Goal: Task Accomplishment & Management: Use online tool/utility

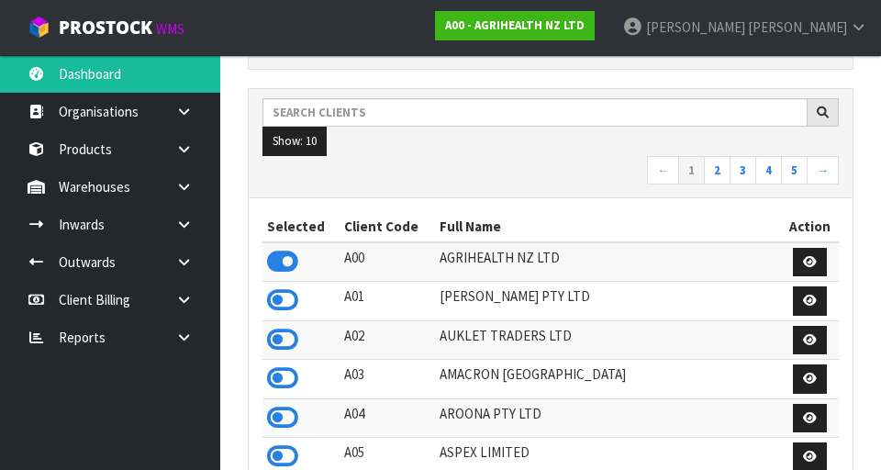
scroll to position [1456, 633]
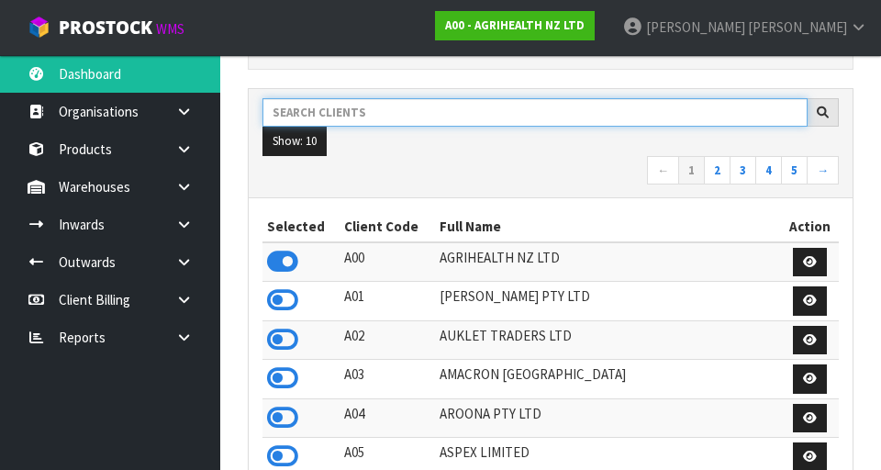
click at [303, 116] on input "text" at bounding box center [534, 112] width 545 height 28
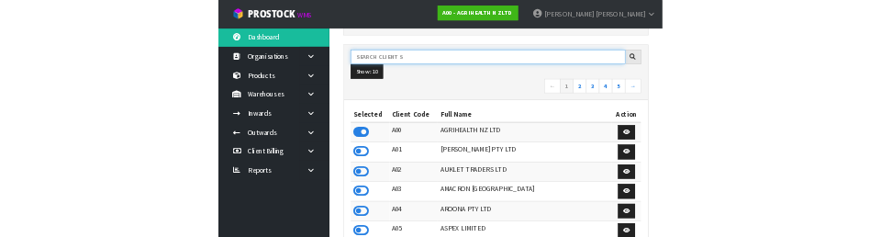
scroll to position [257, 0]
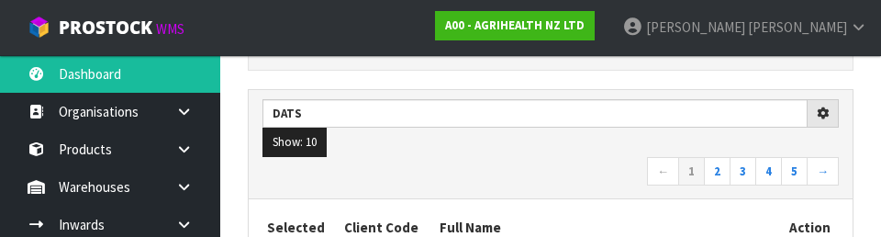
click at [604, 173] on nav "← 1 2 3 4 5 →" at bounding box center [550, 173] width 576 height 32
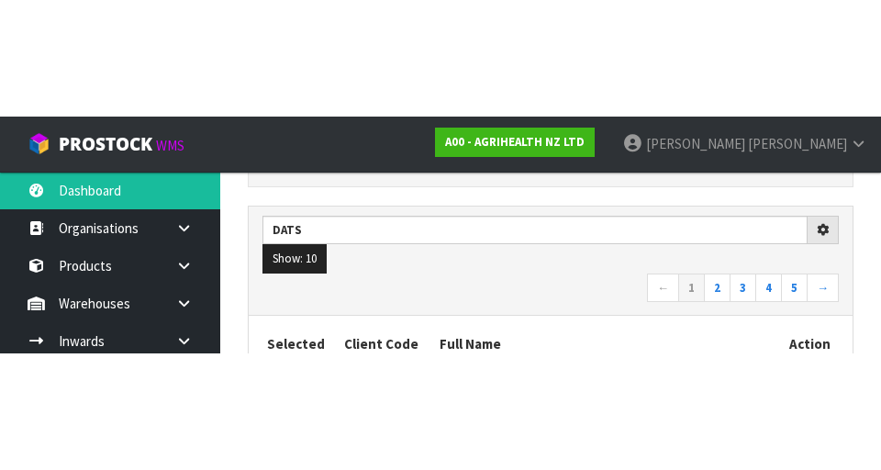
scroll to position [266, 0]
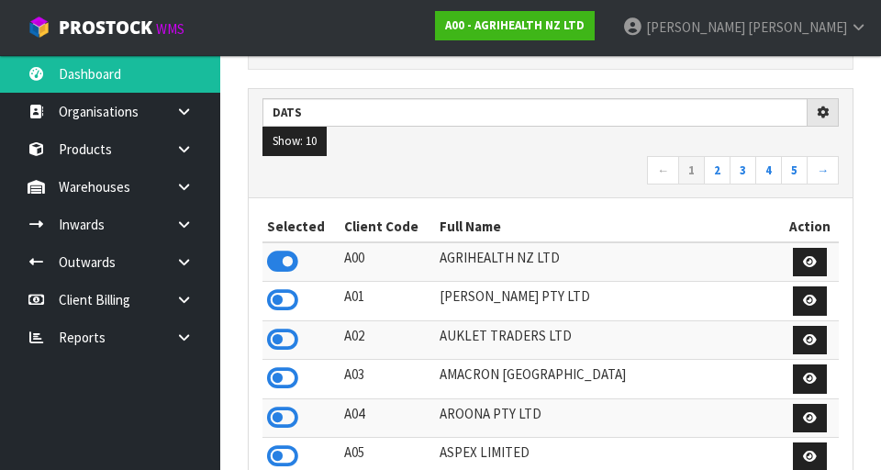
type input "DATS"
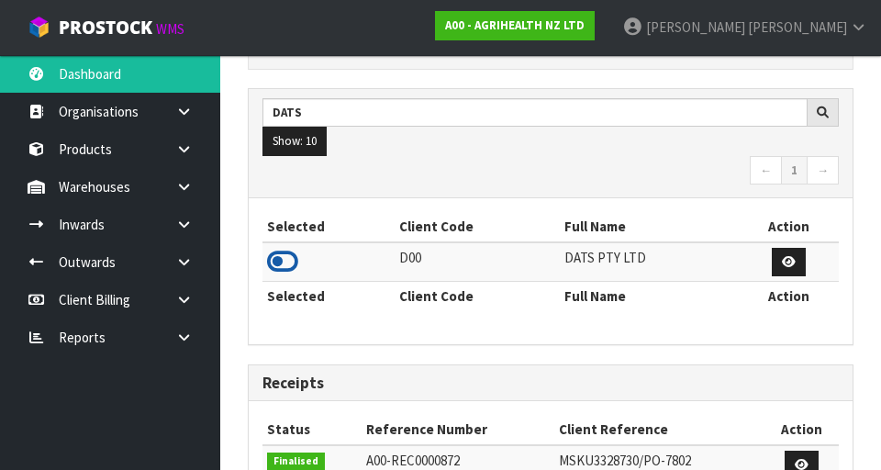
click at [275, 236] on icon at bounding box center [282, 262] width 31 height 28
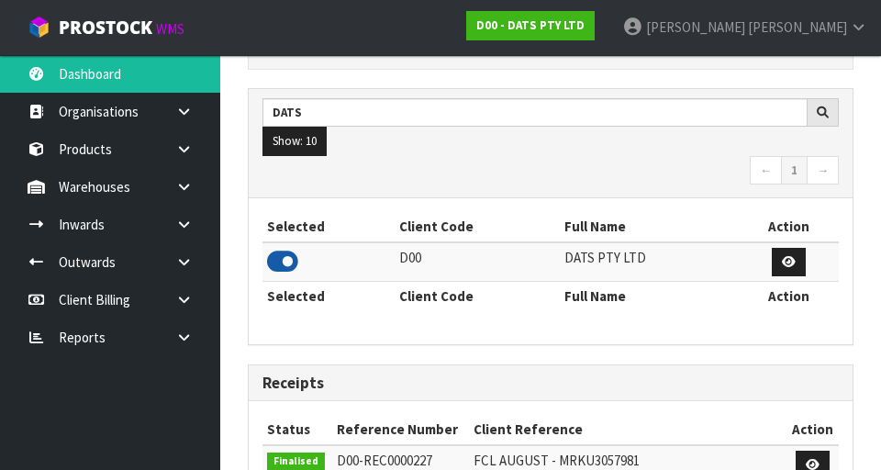
scroll to position [1456, 633]
click at [391, 236] on div "Selected Client Code Full Name Action D00 DATS PTY LTD Selected Client Code Ful…" at bounding box center [550, 270] width 576 height 117
click at [171, 182] on link at bounding box center [190, 187] width 59 height 38
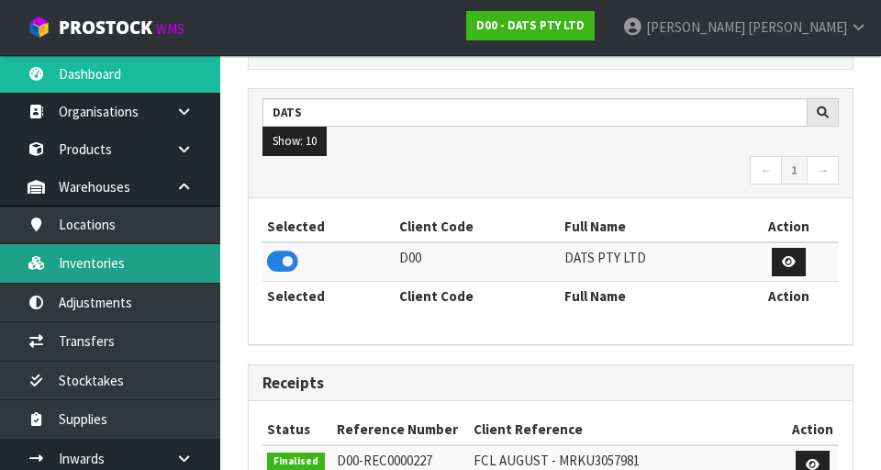
click at [87, 236] on link "Inventories" at bounding box center [110, 263] width 220 height 38
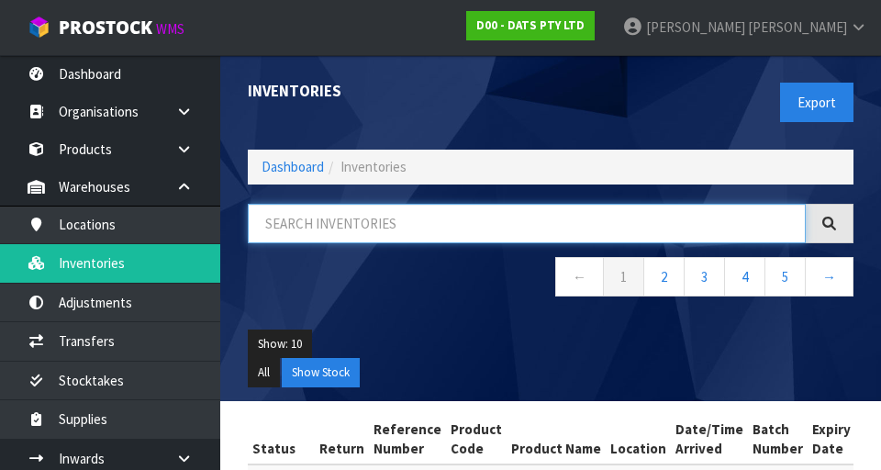
click at [325, 216] on input "text" at bounding box center [527, 223] width 558 height 39
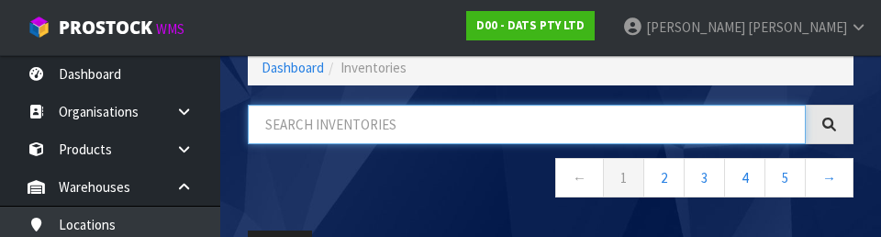
scroll to position [105, 0]
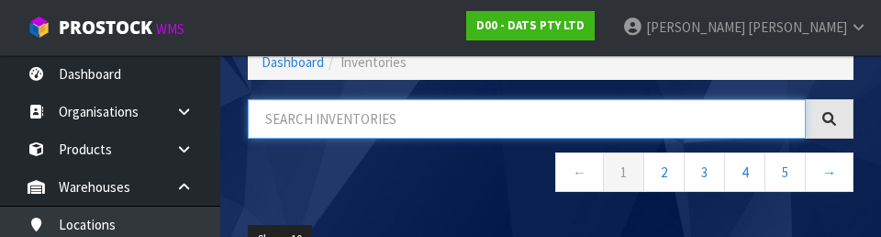
type input "5"
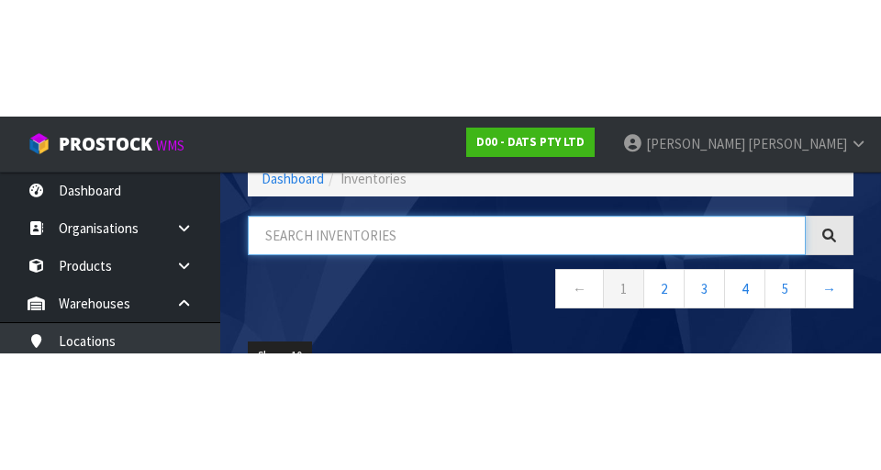
scroll to position [0, 0]
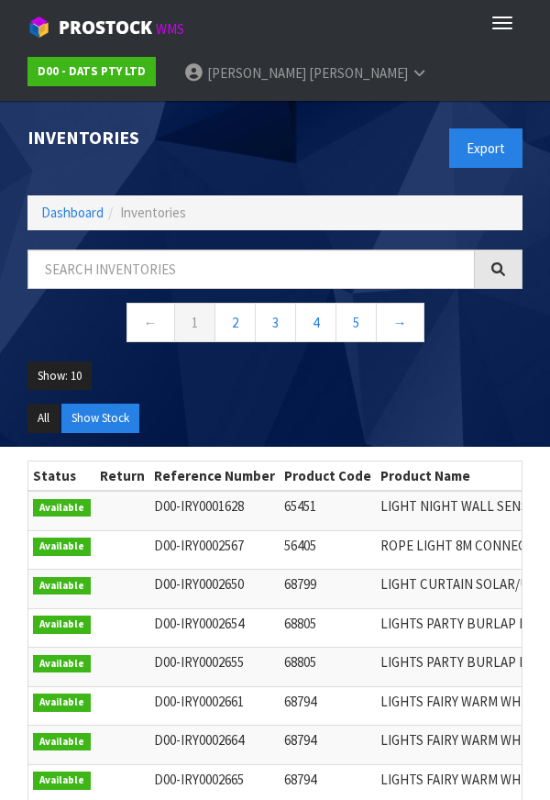
click at [371, 236] on ul "Show: 10 5 10 25 50" at bounding box center [275, 382] width 495 height 43
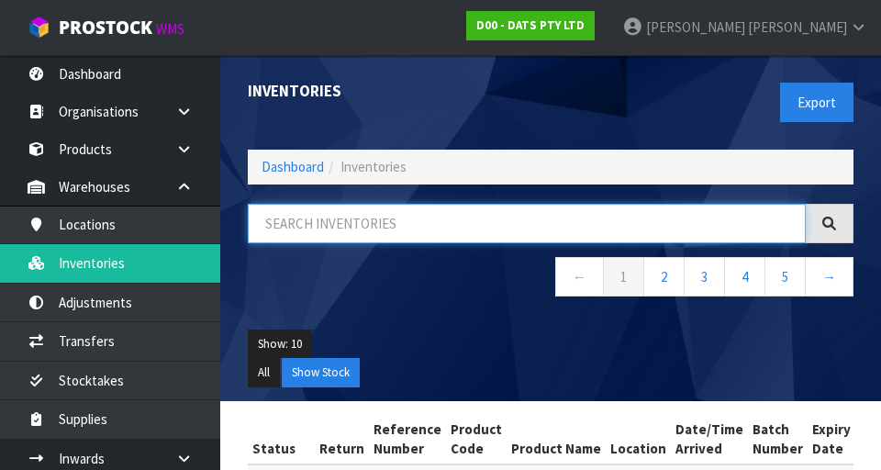
click at [314, 219] on input "text" at bounding box center [527, 223] width 558 height 39
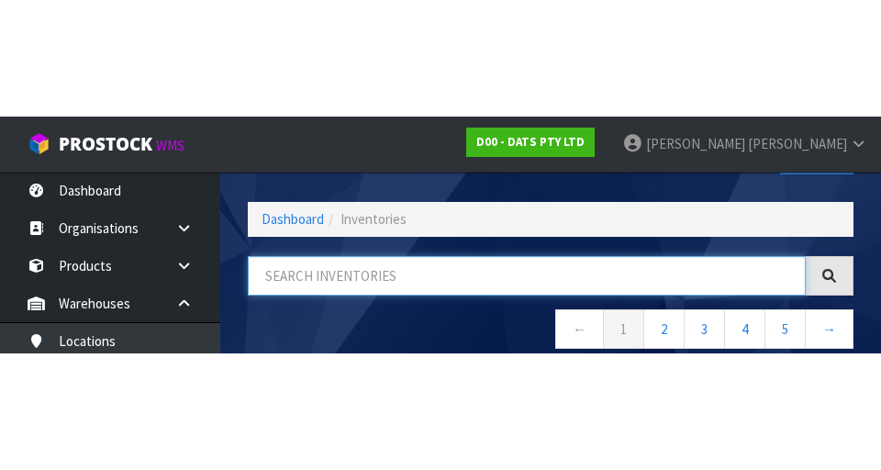
scroll to position [105, 0]
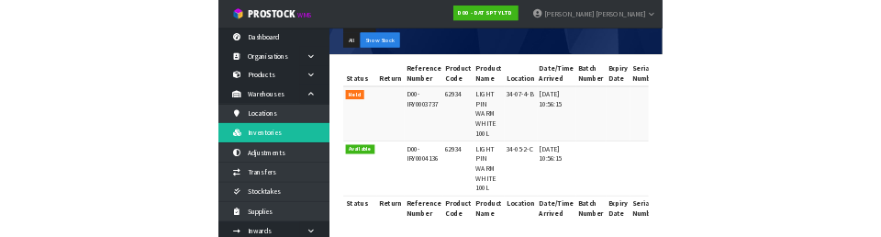
scroll to position [0, 0]
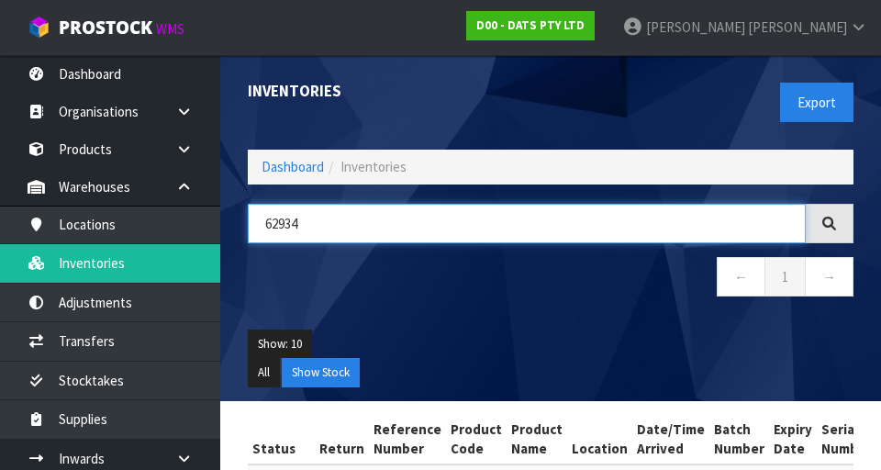
click at [274, 226] on input "62934" at bounding box center [527, 223] width 558 height 39
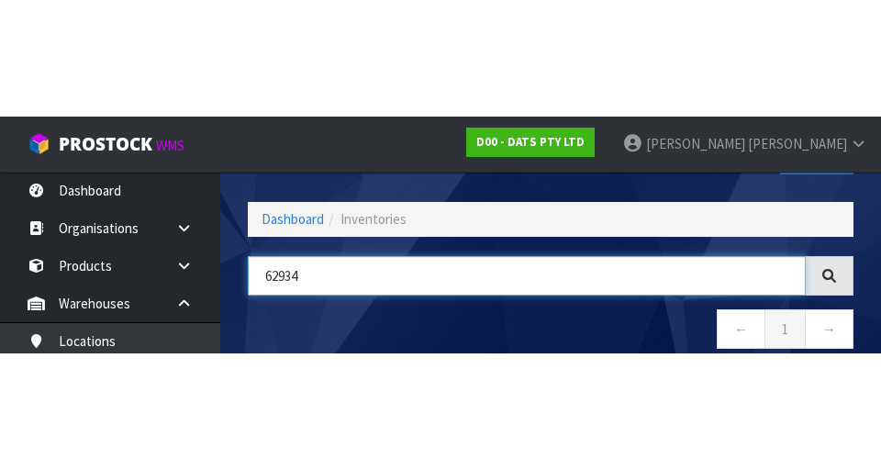
scroll to position [105, 0]
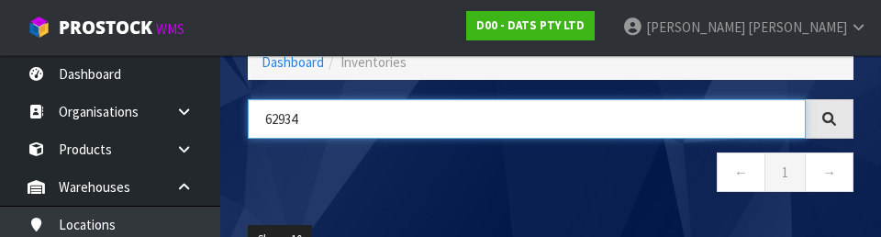
click at [604, 136] on input "62934" at bounding box center [527, 118] width 558 height 39
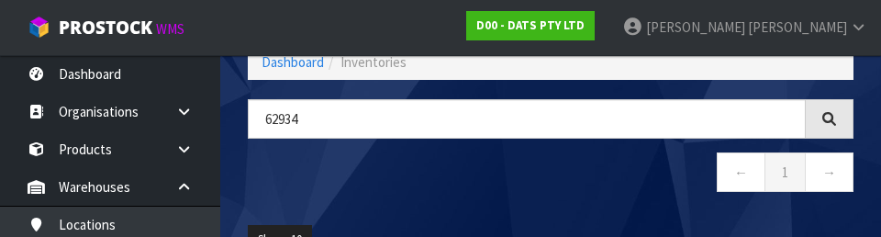
click at [629, 185] on nav "← 1 →" at bounding box center [550, 174] width 605 height 45
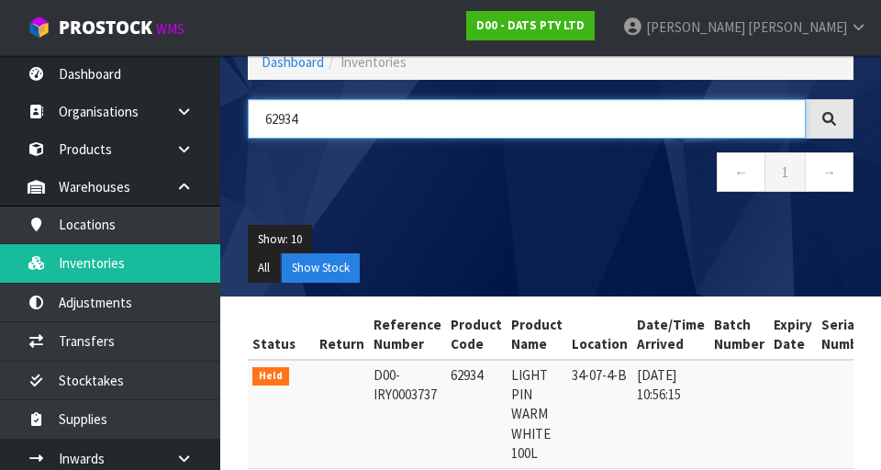
click at [343, 123] on input "62934" at bounding box center [527, 118] width 558 height 39
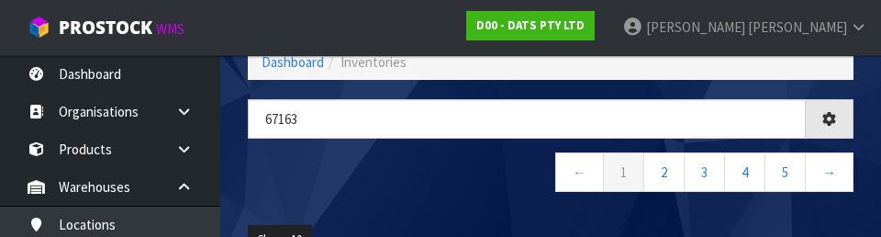
click at [318, 194] on nav "← 1 2 3 4 5 →" at bounding box center [550, 174] width 605 height 45
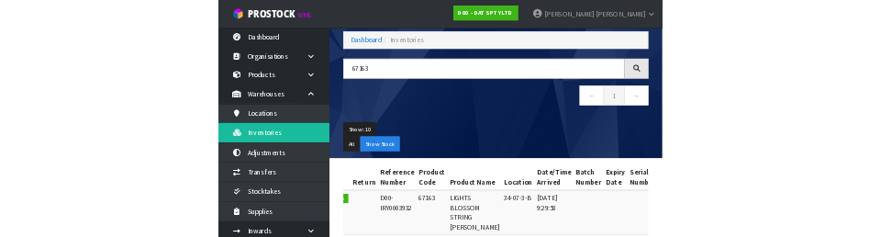
scroll to position [0, 0]
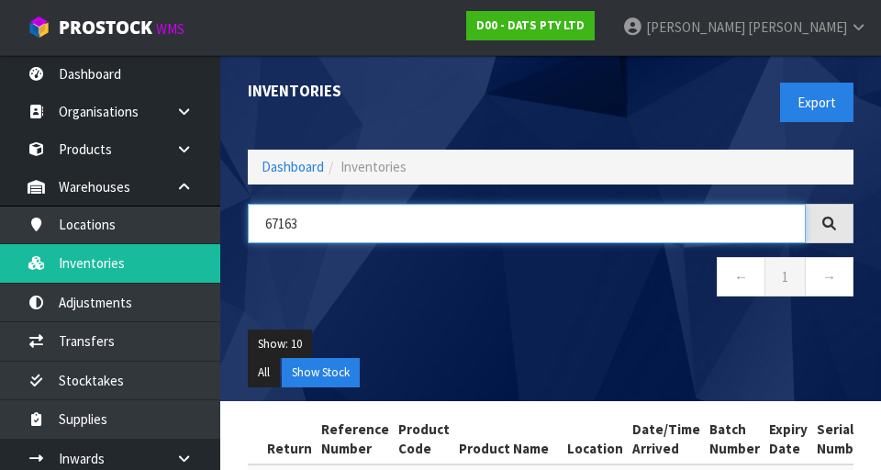
click at [439, 228] on input "67163" at bounding box center [527, 223] width 558 height 39
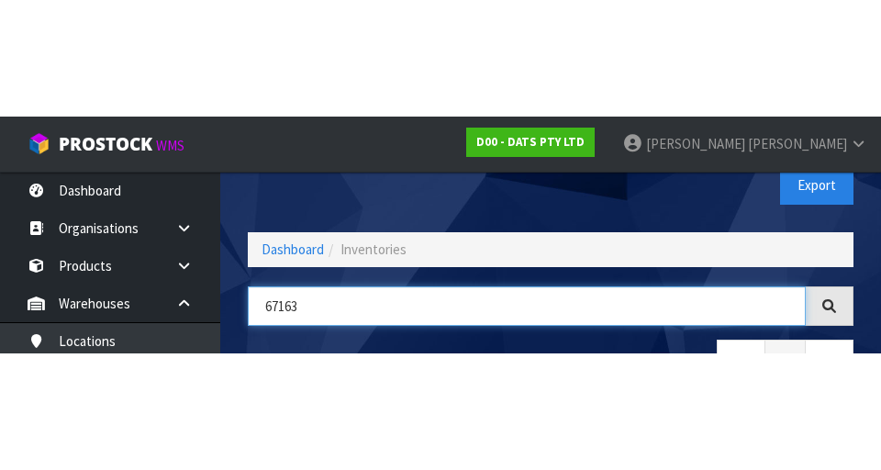
scroll to position [105, 0]
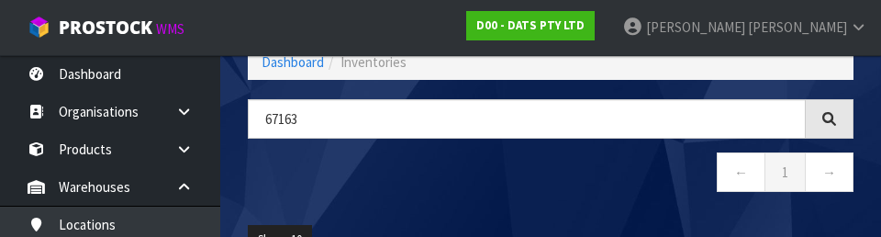
click at [520, 171] on nav "← 1 →" at bounding box center [550, 174] width 605 height 45
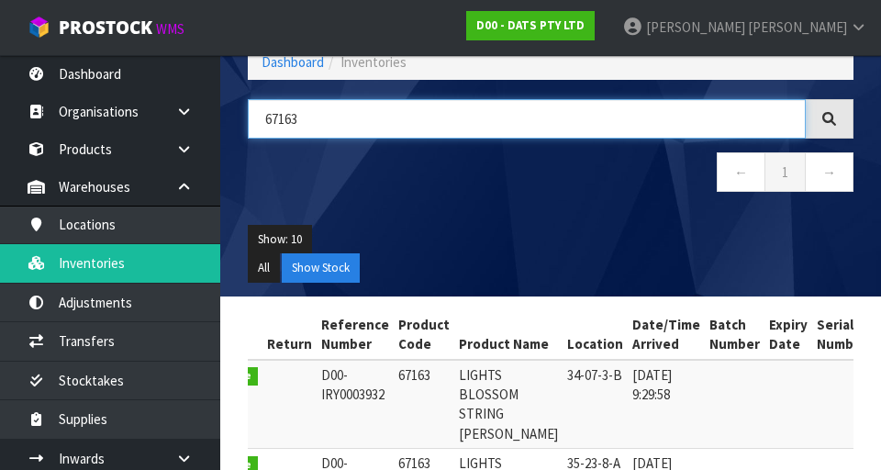
click at [352, 125] on input "67163" at bounding box center [527, 118] width 558 height 39
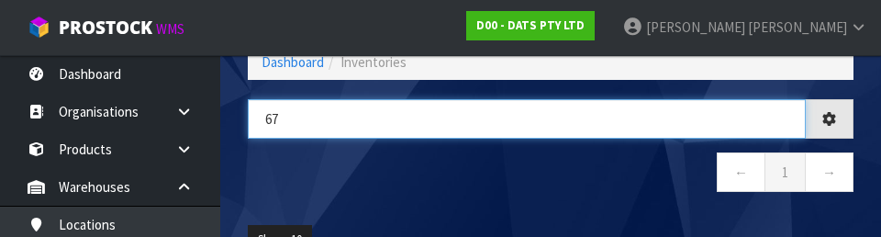
type input "6"
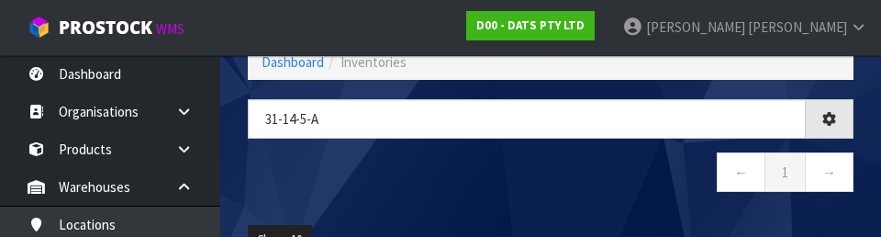
click at [270, 168] on nav "← 1 →" at bounding box center [550, 174] width 605 height 45
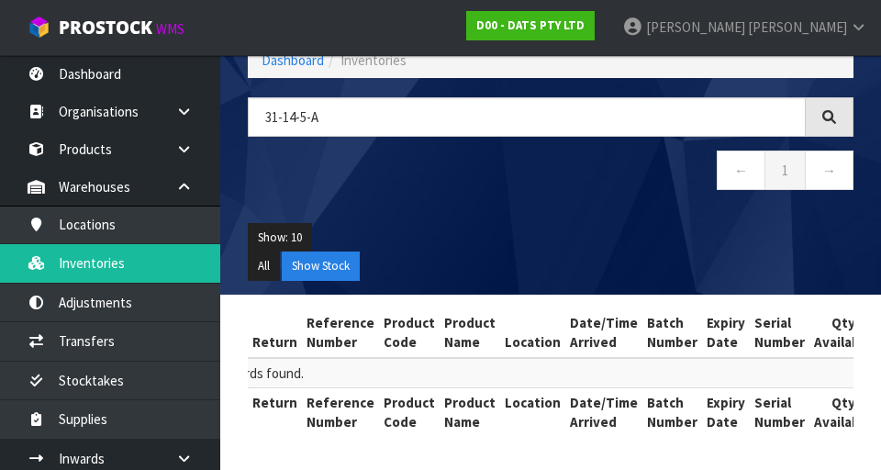
scroll to position [0, 0]
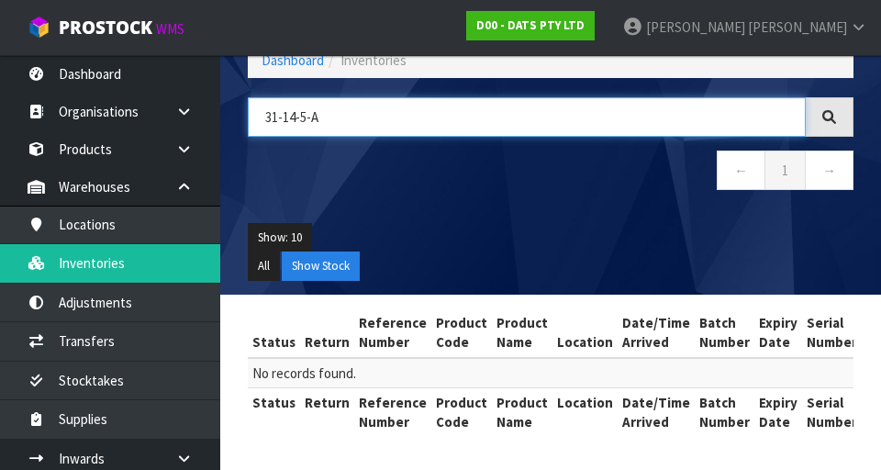
click at [274, 116] on input "31-14-5-A" at bounding box center [527, 116] width 558 height 39
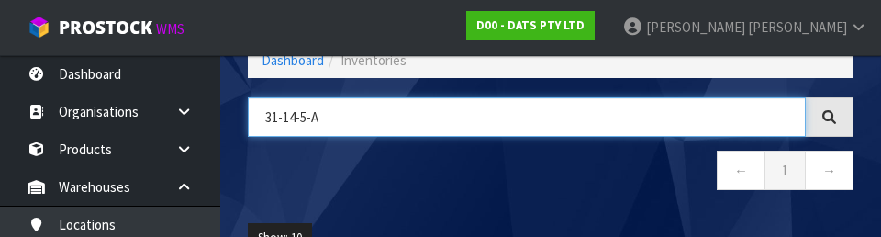
click at [285, 116] on input "31-14-5-A" at bounding box center [527, 116] width 558 height 39
click at [282, 116] on input "31-14-5-A" at bounding box center [527, 116] width 558 height 39
click at [276, 119] on input "31-14-5-A" at bounding box center [527, 116] width 558 height 39
type input "34-14-5-A"
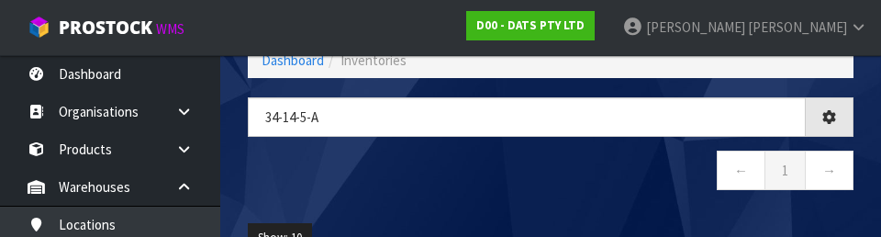
click at [270, 174] on nav "← 1 →" at bounding box center [550, 172] width 605 height 45
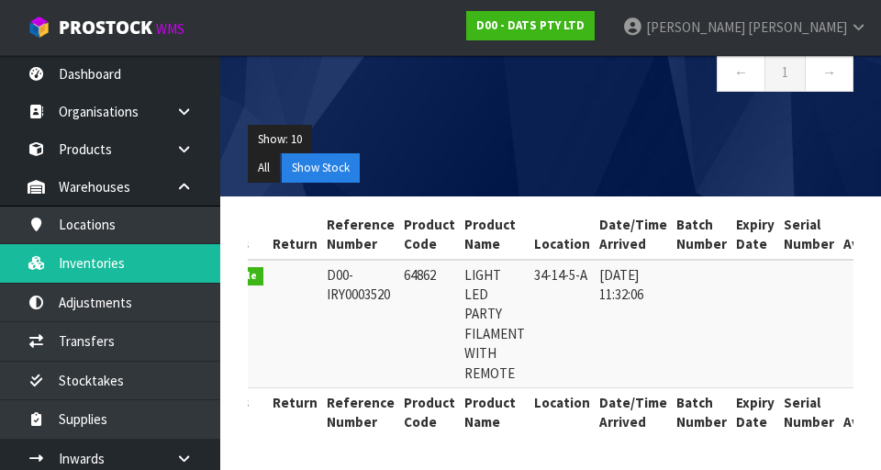
scroll to position [0, 41]
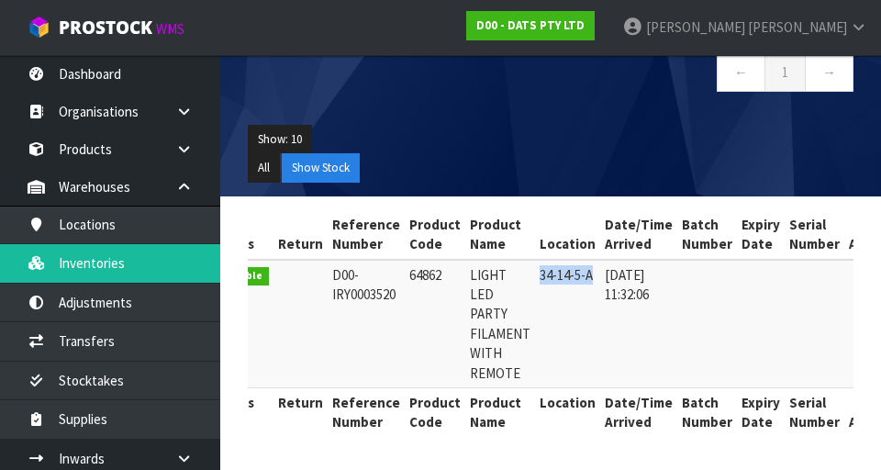
copy td "34-14-5-A"
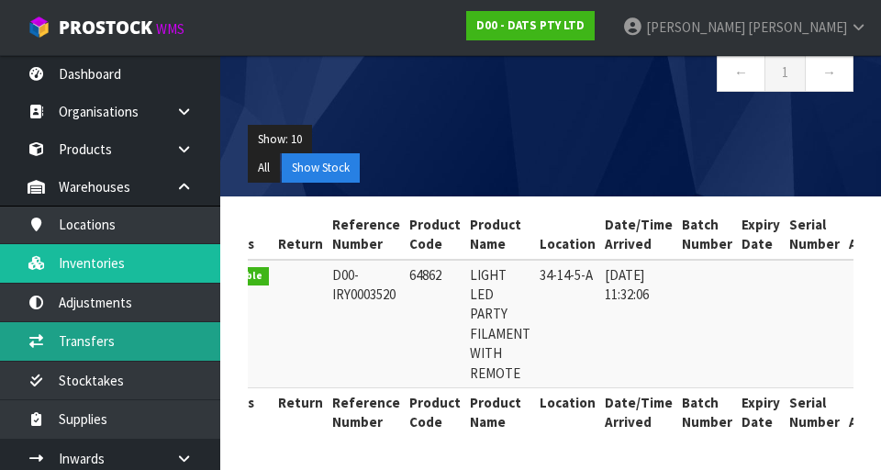
click at [68, 236] on link "Transfers" at bounding box center [110, 341] width 220 height 38
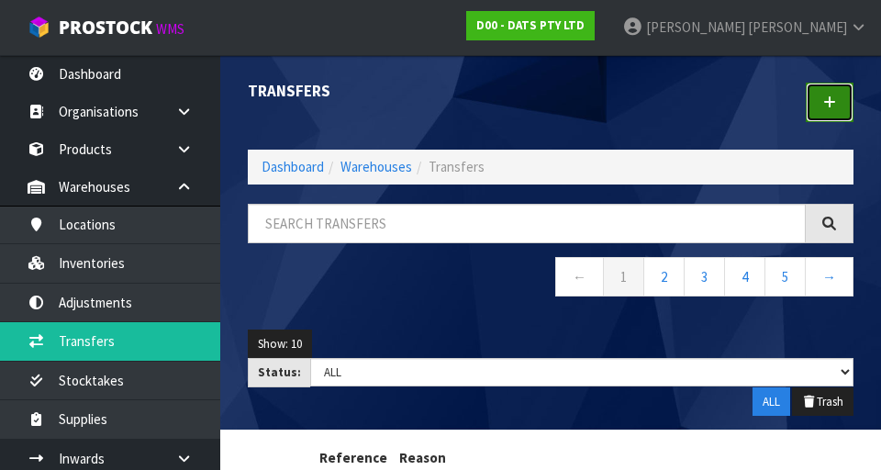
click at [847, 90] on link at bounding box center [829, 102] width 48 height 39
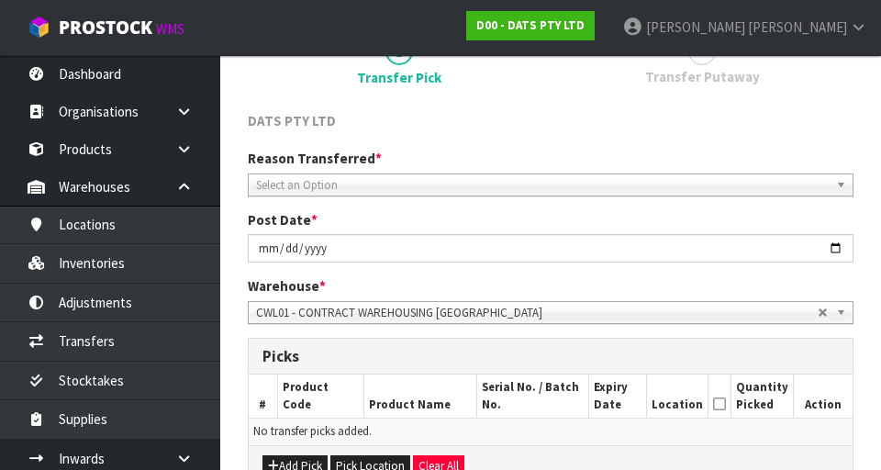
scroll to position [172, 0]
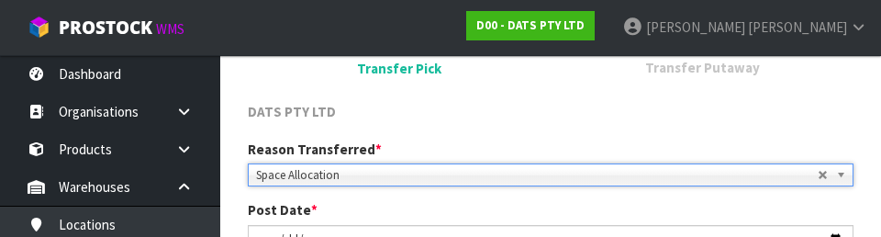
click at [821, 116] on div "DATS PTY LTD" at bounding box center [550, 114] width 633 height 24
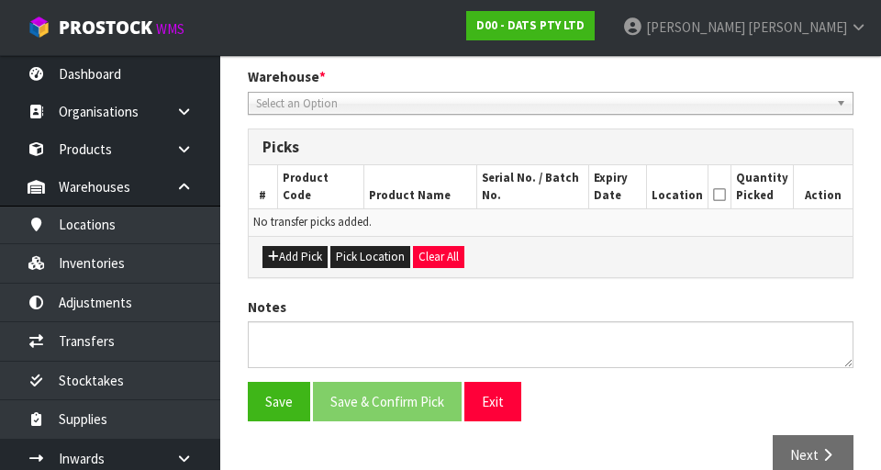
scroll to position [412, 0]
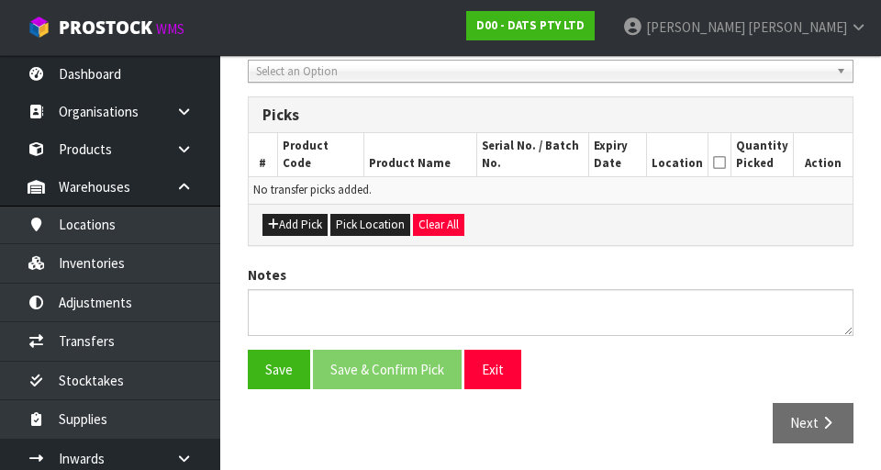
click at [807, 223] on div "Add Pick Pick Location Clear All" at bounding box center [551, 224] width 604 height 41
click at [361, 226] on button "Pick Location" at bounding box center [370, 225] width 80 height 22
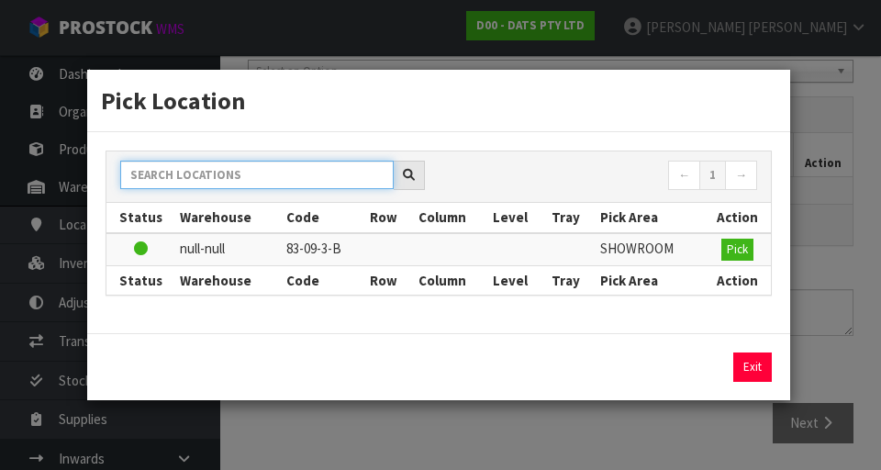
paste input "34-14-5-A"
type input "34-14-5-A"
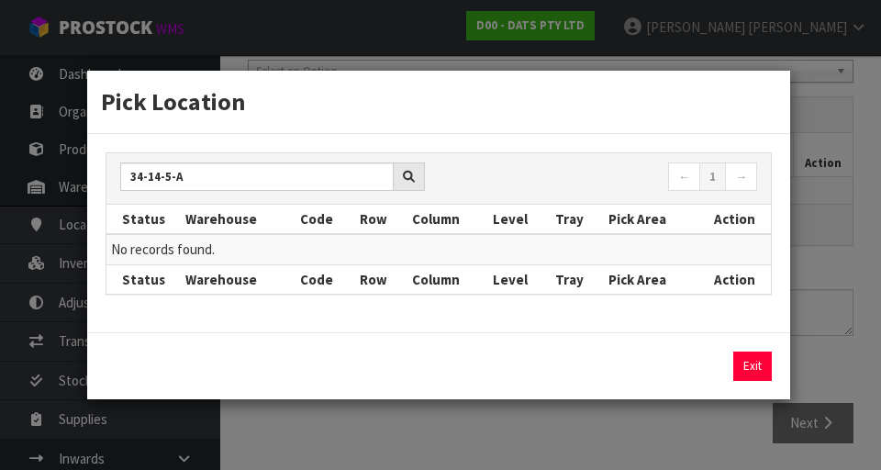
click at [853, 200] on div "Pick Location 34-14-5-A ← 1 → Status Warehouse Code Row Column Level Tray Pick …" at bounding box center [440, 235] width 881 height 470
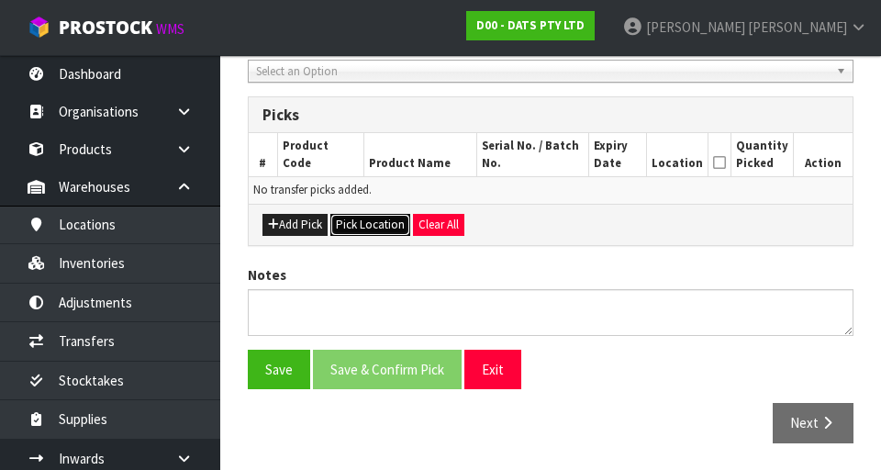
click at [360, 230] on button "Pick Location" at bounding box center [370, 225] width 80 height 22
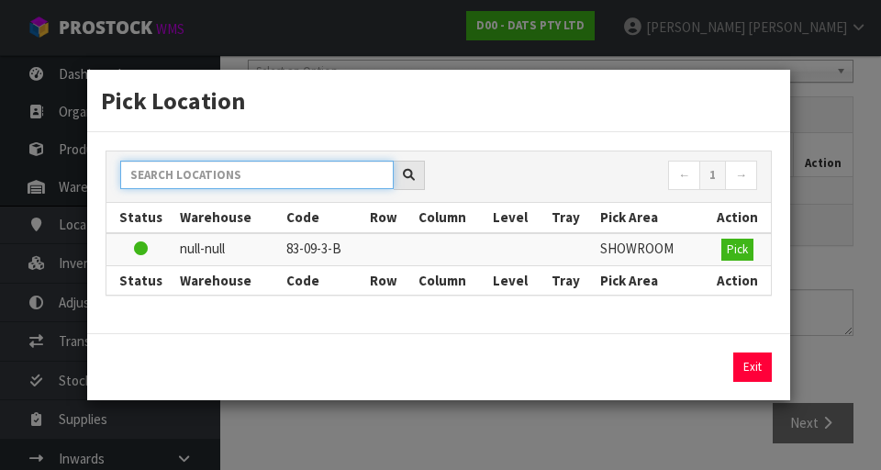
paste input "34-14-5-A"
type input "34-14-5-A"
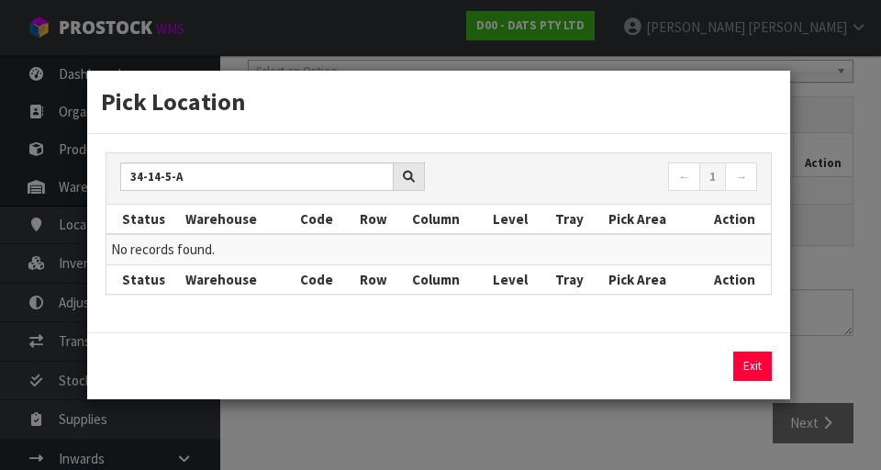
click at [835, 227] on div "Pick Location 34-14-5-A ← 1 → Status Warehouse Code Row Column Level Tray Pick …" at bounding box center [440, 235] width 881 height 470
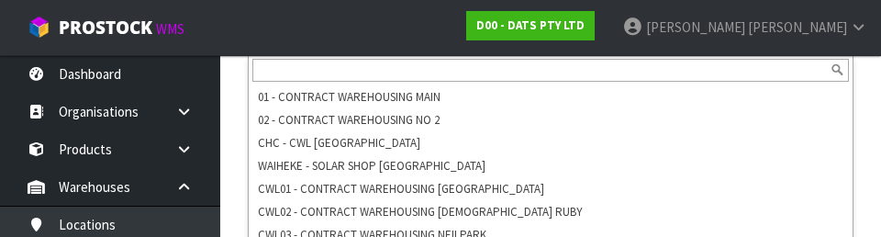
scroll to position [438, 0]
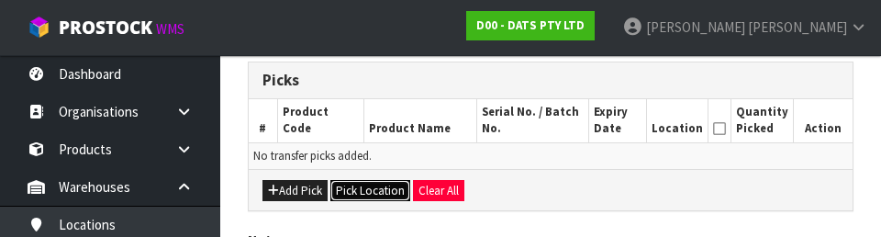
click at [357, 196] on button "Pick Location" at bounding box center [370, 191] width 80 height 22
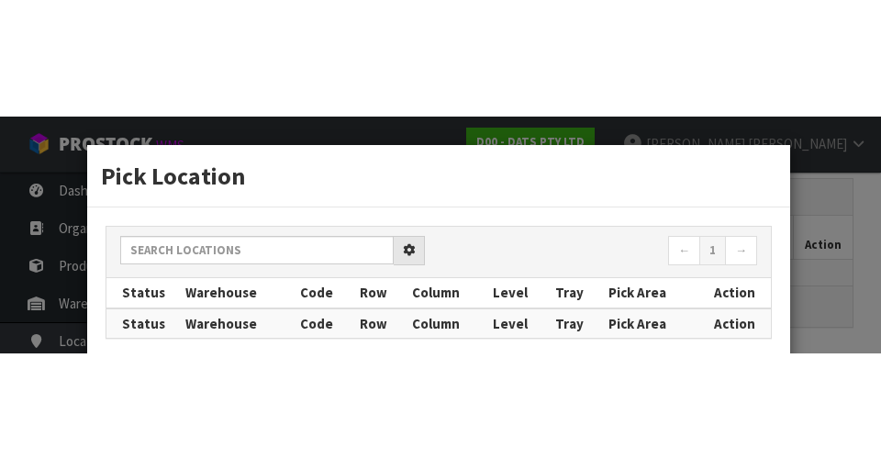
scroll to position [412, 0]
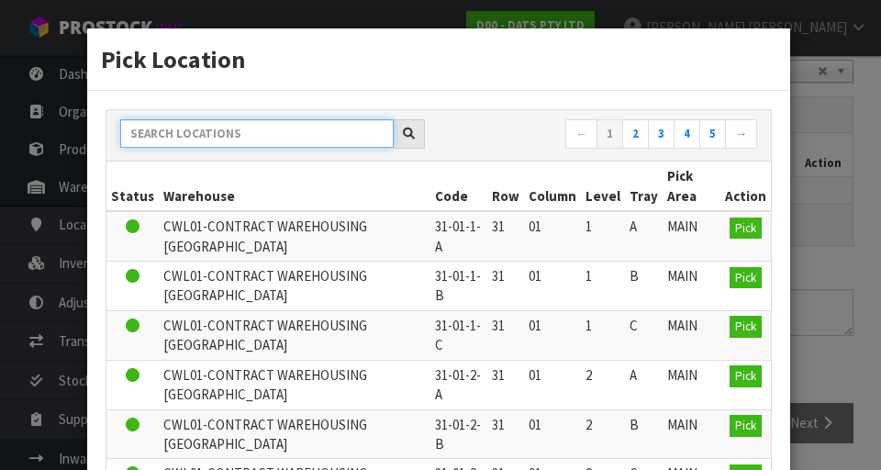
paste input "34-14-5-A"
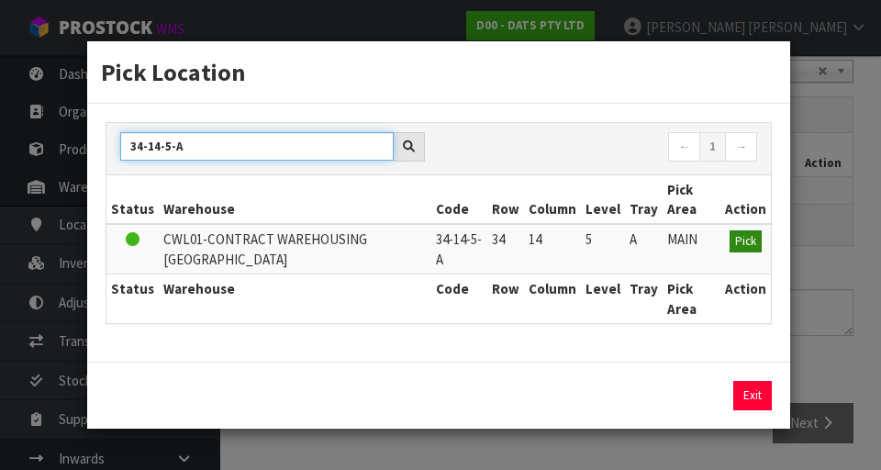
type input "34-14-5-A"
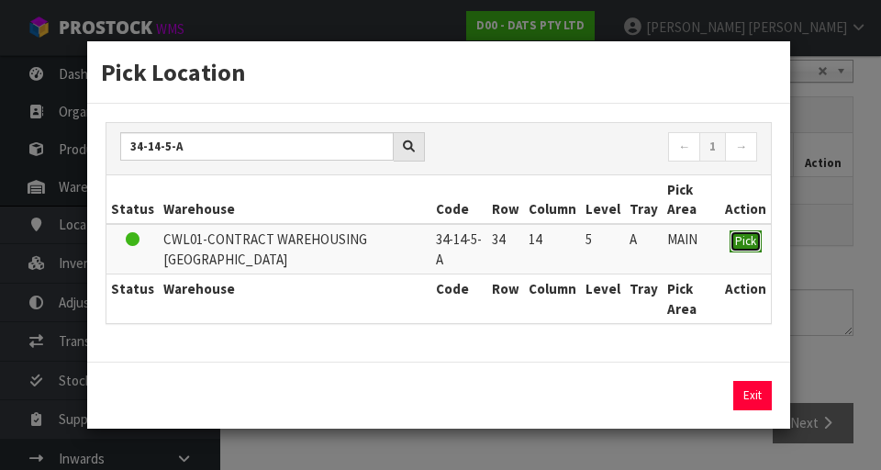
click at [753, 233] on span "Pick" at bounding box center [745, 241] width 21 height 16
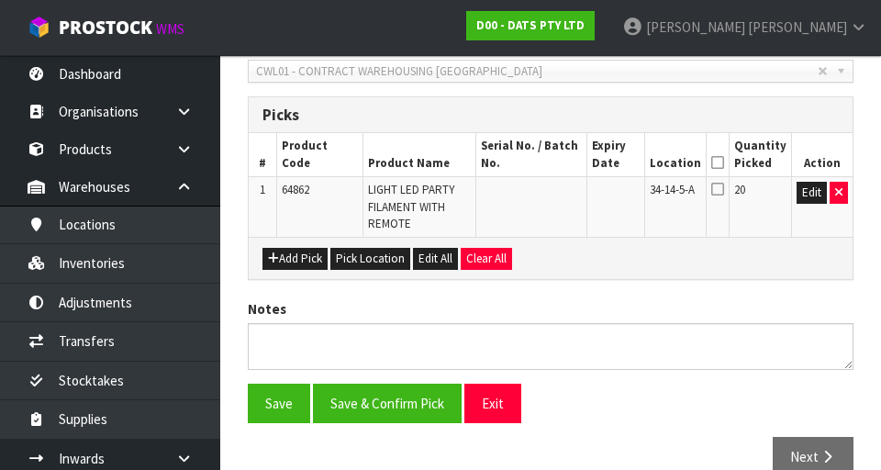
click at [724, 162] on icon at bounding box center [717, 162] width 13 height 1
click at [276, 236] on button "Save" at bounding box center [279, 402] width 62 height 39
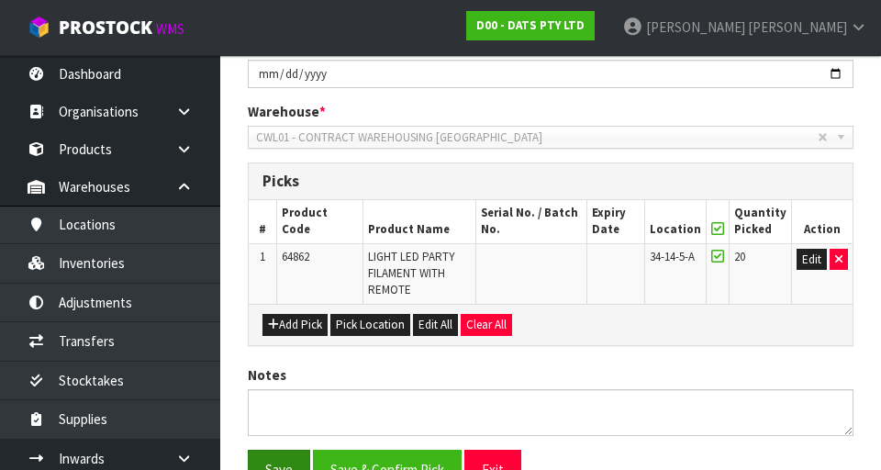
scroll to position [0, 0]
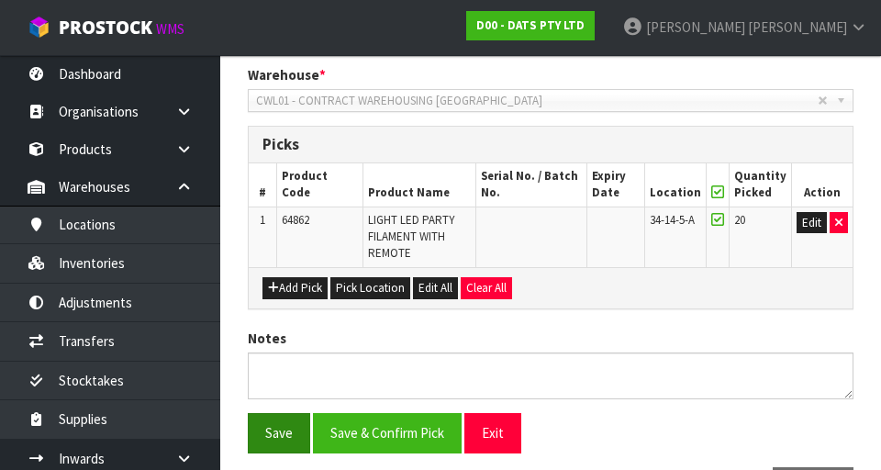
scroll to position [449, 0]
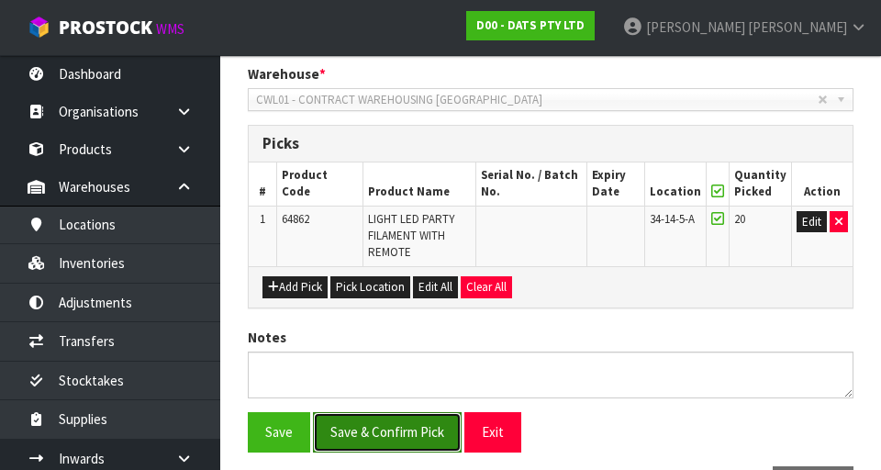
click at [379, 236] on button "Save & Confirm Pick" at bounding box center [387, 431] width 149 height 39
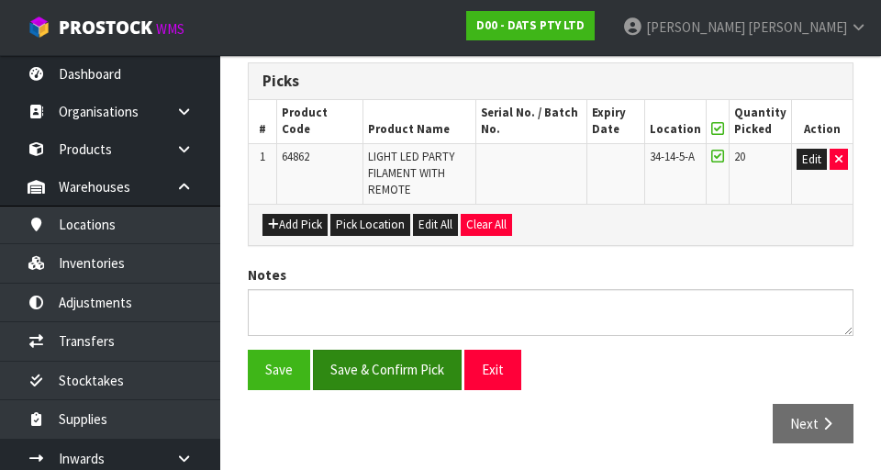
scroll to position [471, 0]
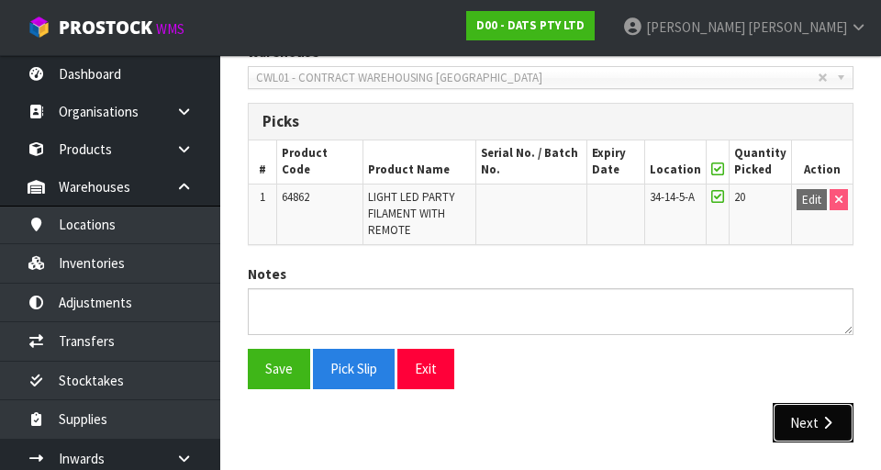
click at [817, 236] on button "Next" at bounding box center [812, 422] width 81 height 39
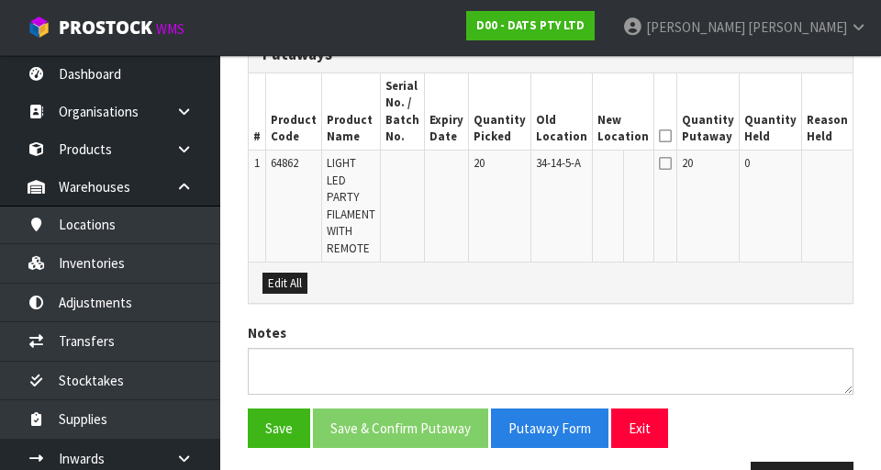
scroll to position [526, 0]
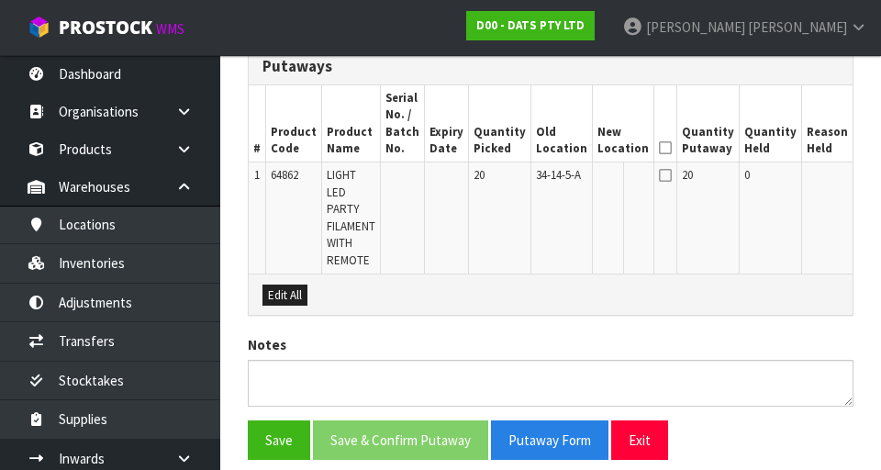
click at [858, 172] on button "Edit" at bounding box center [873, 178] width 30 height 22
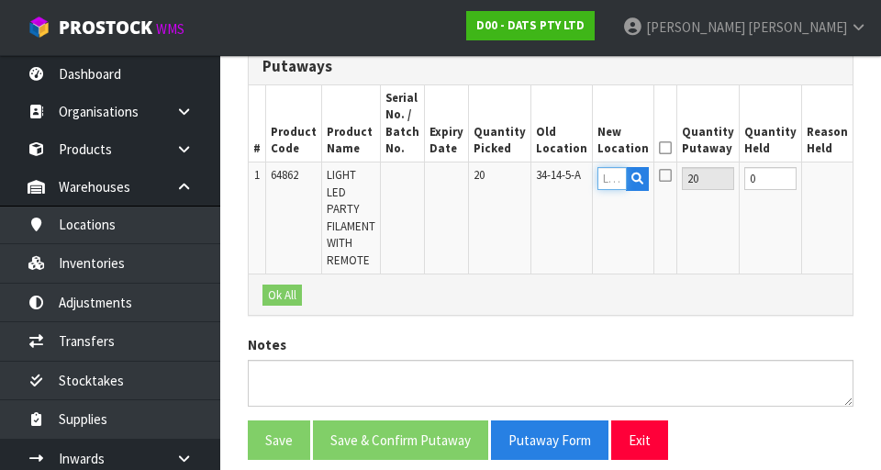
click at [597, 172] on input "text" at bounding box center [611, 178] width 29 height 23
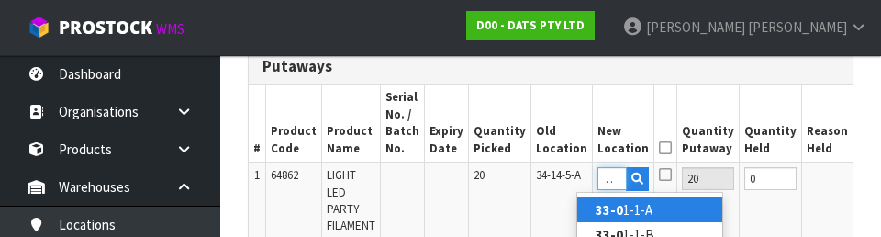
scroll to position [0, 15]
type input "33-05-3-B"
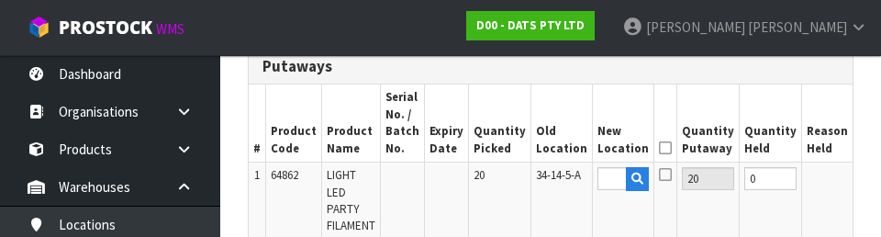
click at [858, 168] on button "OK" at bounding box center [871, 178] width 26 height 22
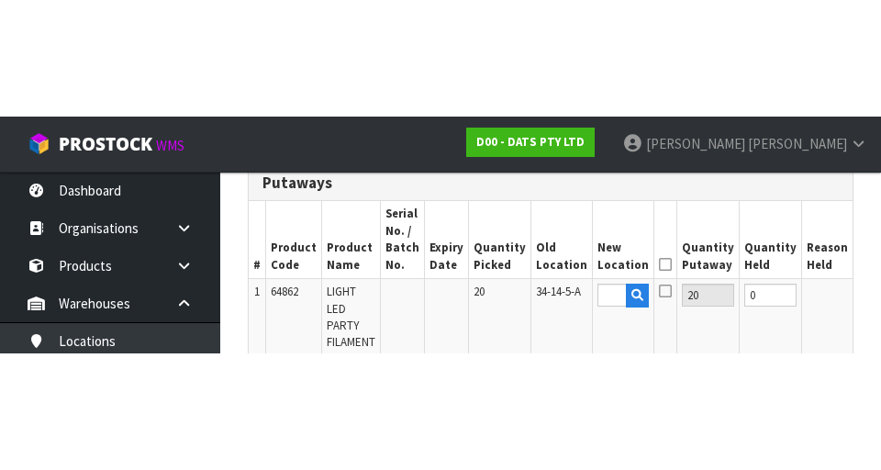
scroll to position [526, 0]
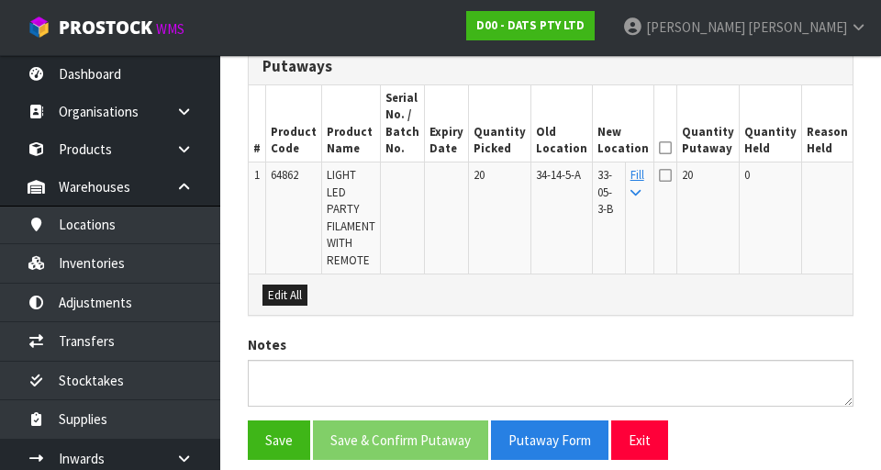
click at [659, 148] on icon at bounding box center [665, 148] width 13 height 1
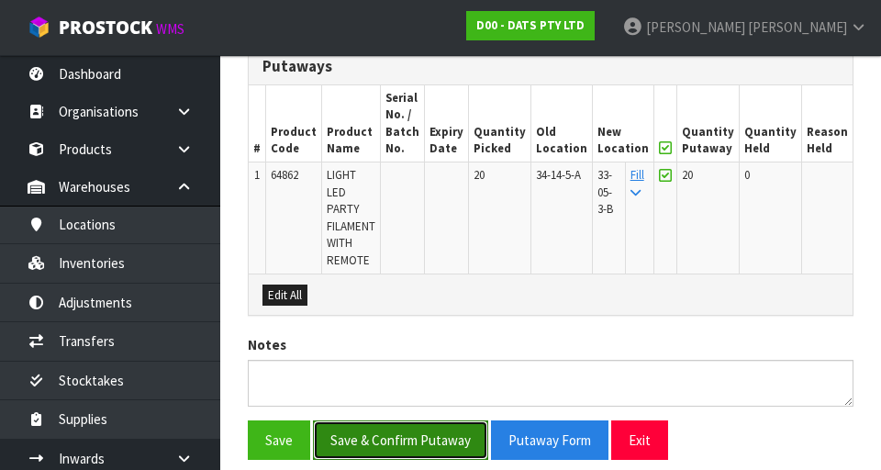
click at [428, 236] on button "Save & Confirm Putaway" at bounding box center [400, 439] width 175 height 39
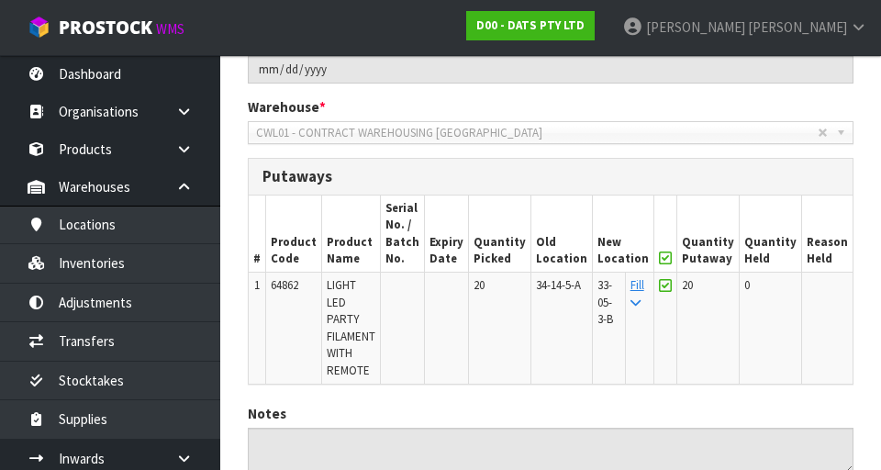
scroll to position [556, 0]
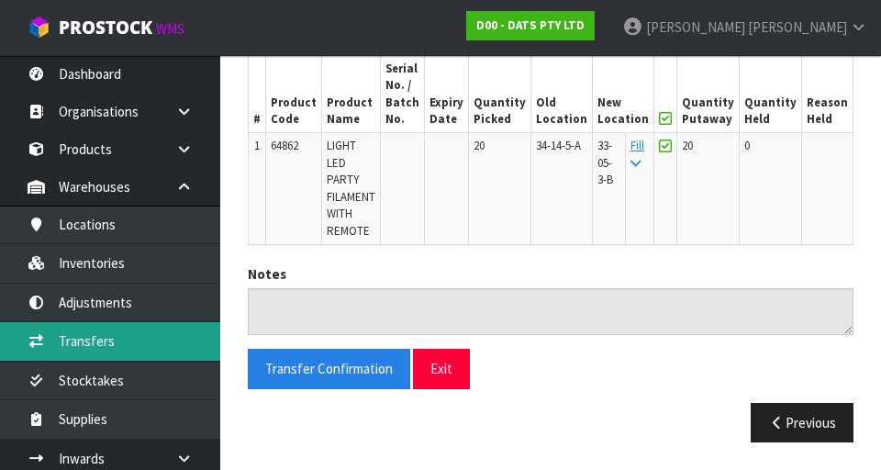
click at [143, 236] on link "Transfers" at bounding box center [110, 341] width 220 height 38
